Goal: Find specific page/section: Find specific page/section

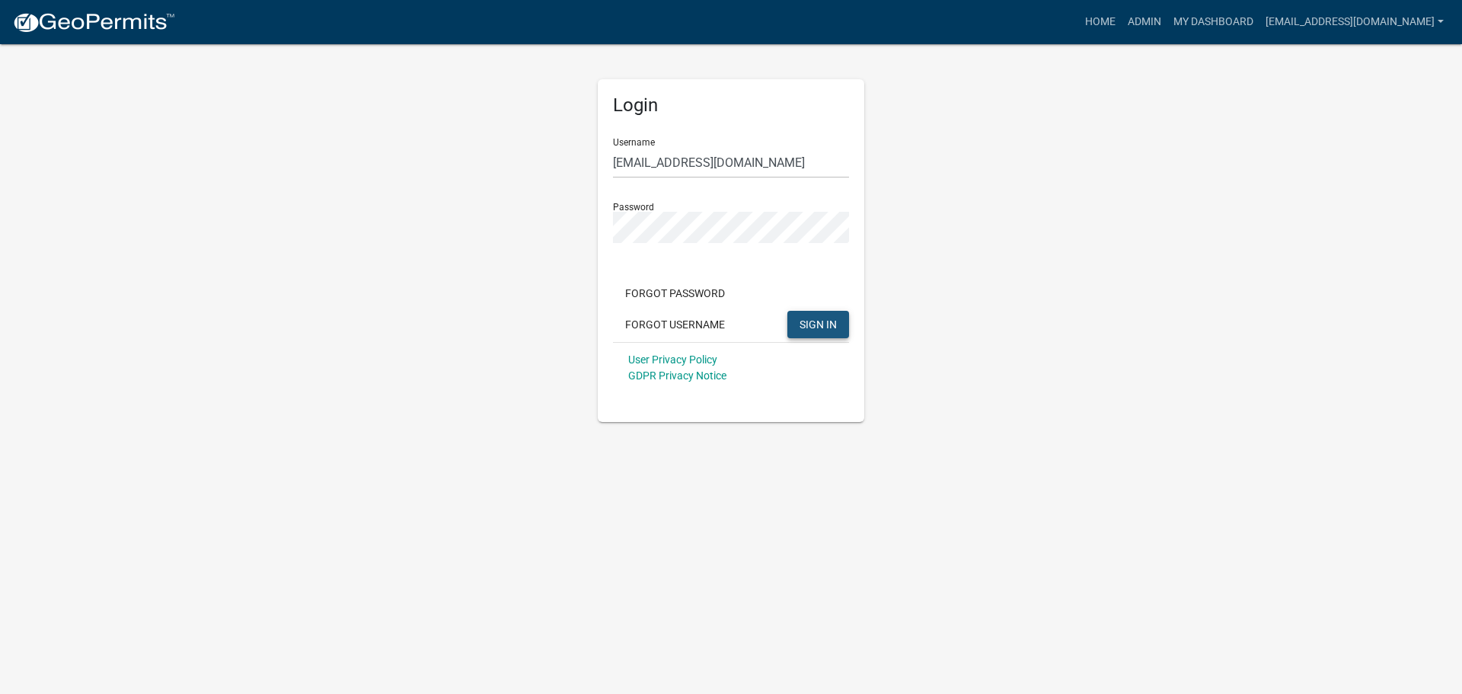
click at [807, 322] on span "SIGN IN" at bounding box center [817, 323] width 37 height 12
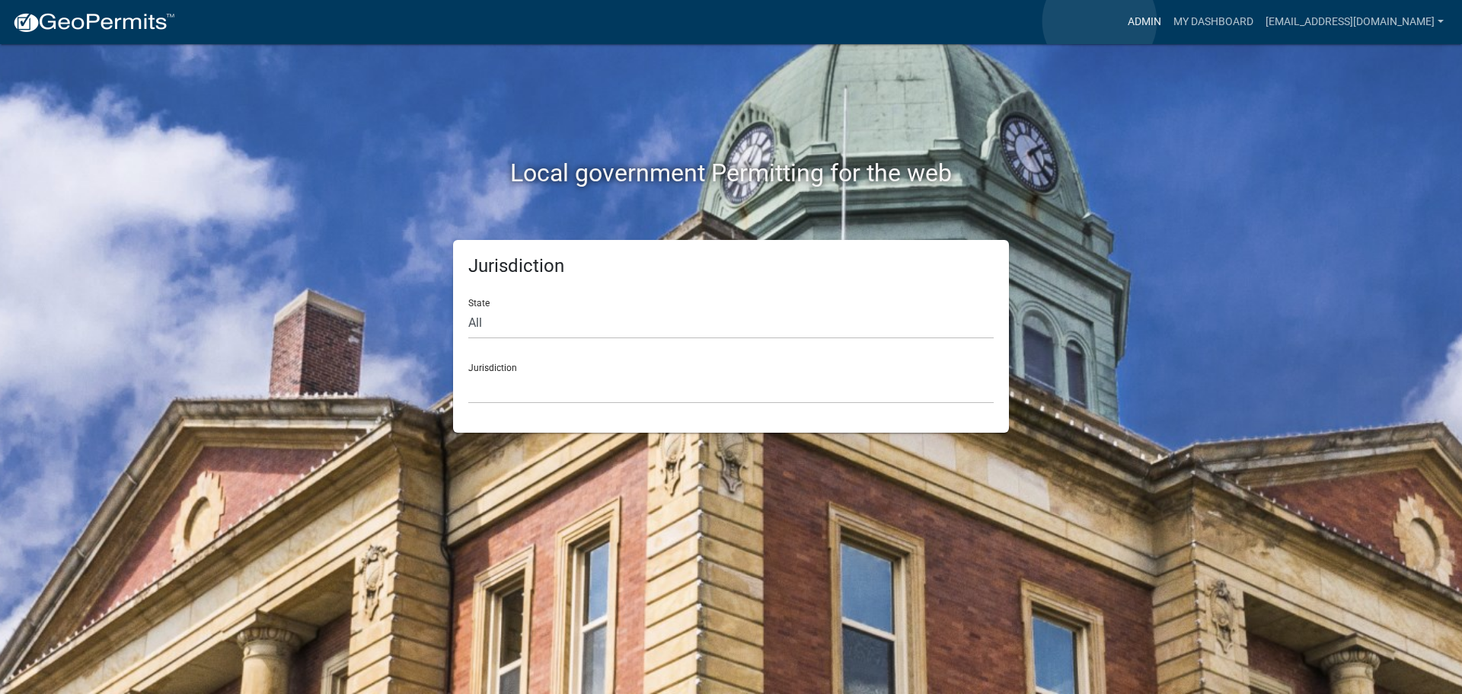
click at [1121, 21] on link "Admin" at bounding box center [1144, 22] width 46 height 29
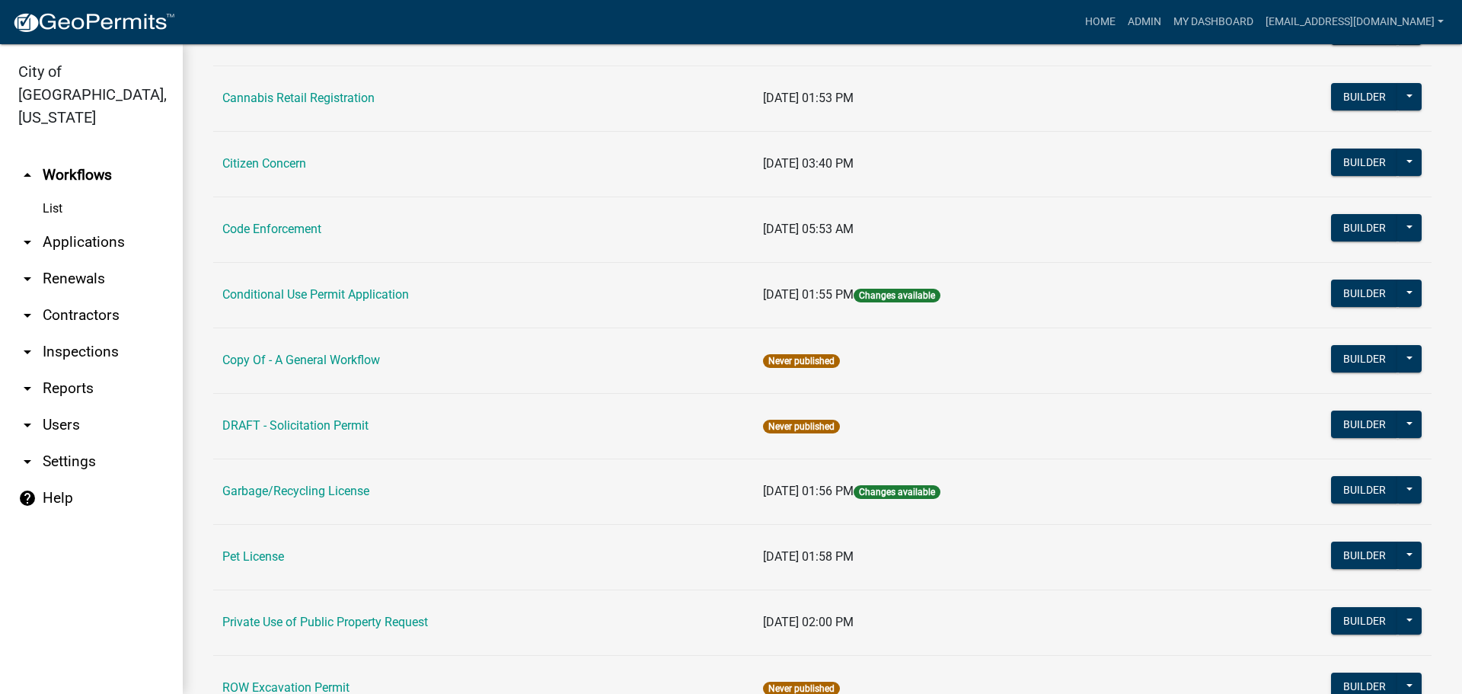
scroll to position [258, 0]
